Goal: Complete application form

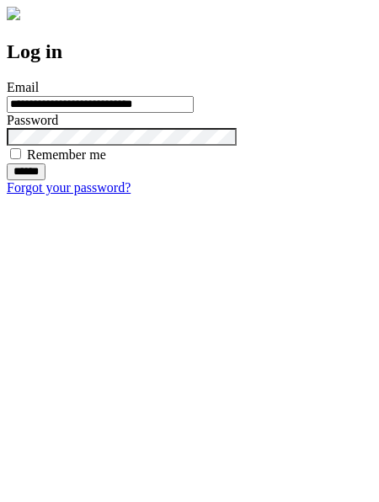
type input "**********"
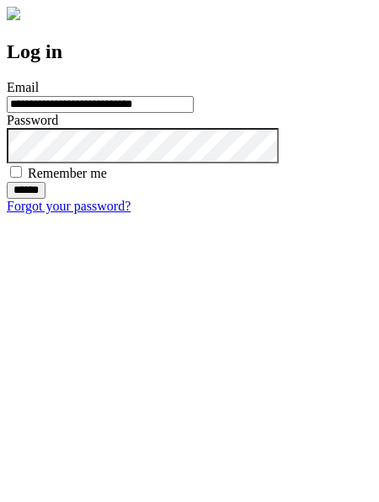
click at [46, 199] on input "******" at bounding box center [26, 190] width 39 height 17
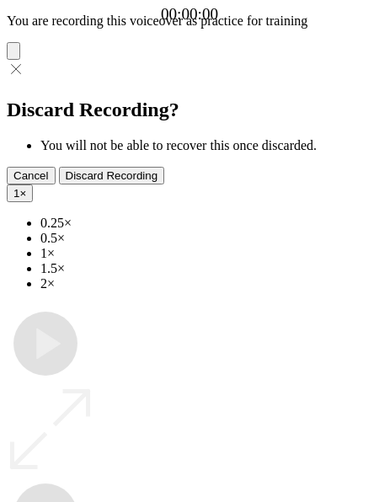
type input "**********"
